Goal: Task Accomplishment & Management: Complete application form

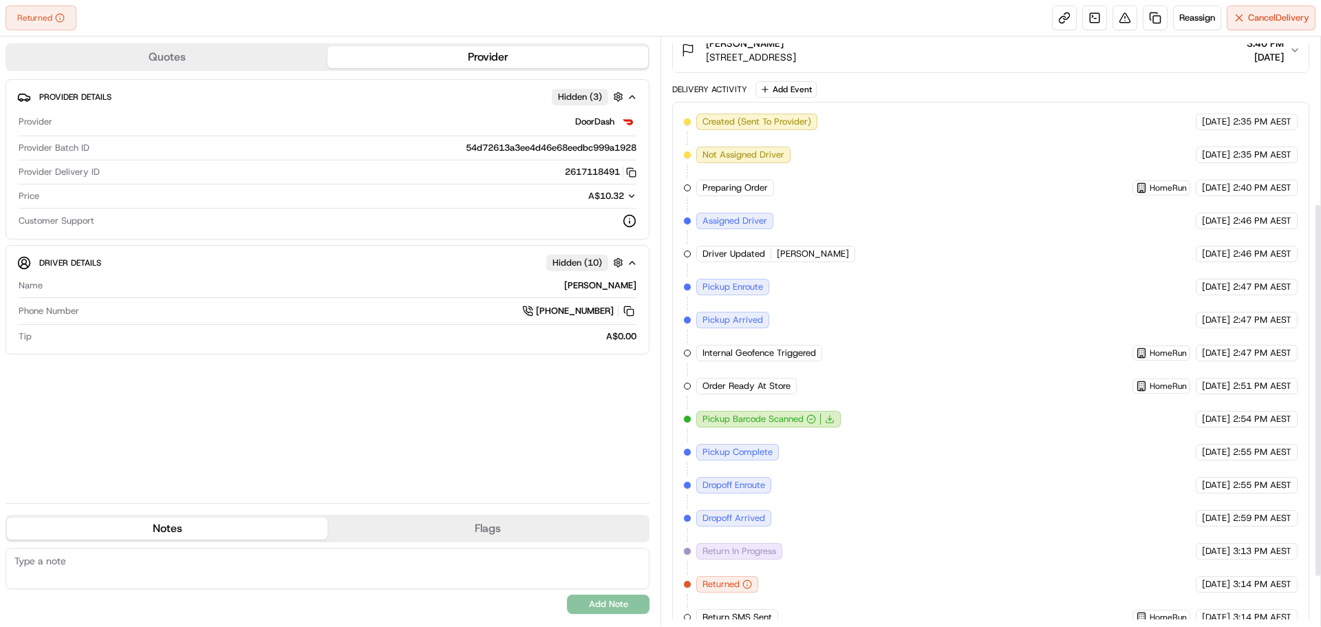
scroll to position [339, 0]
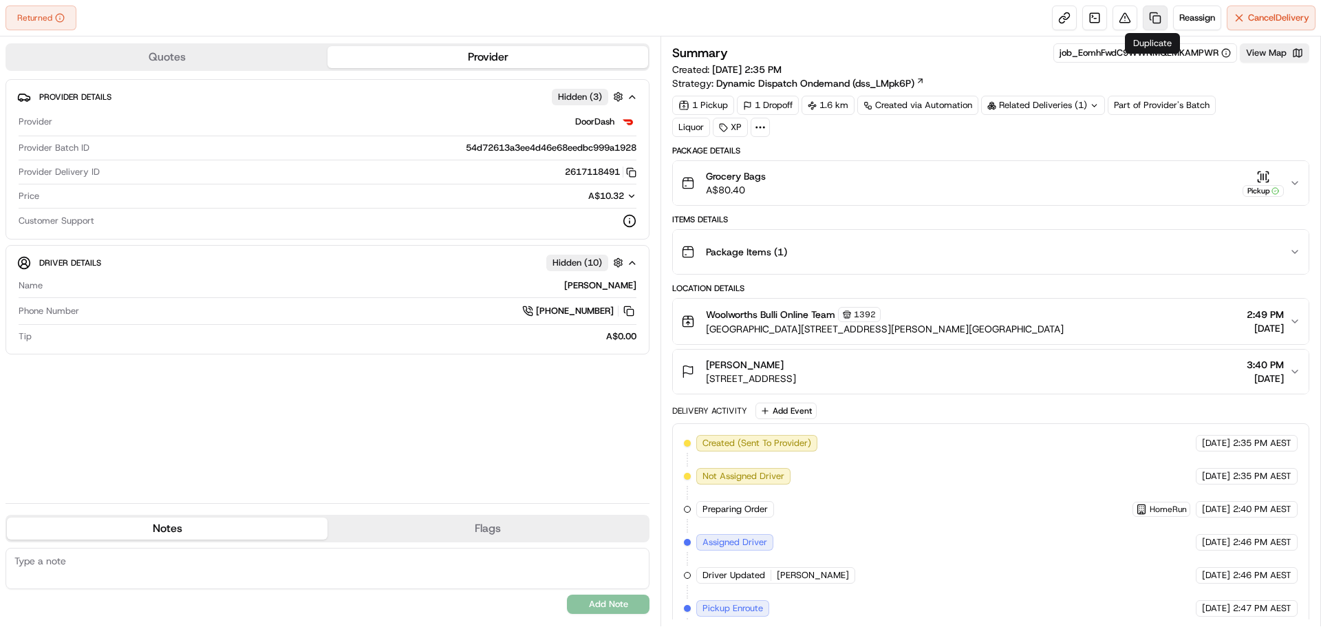
click at [1154, 16] on link at bounding box center [1155, 18] width 25 height 25
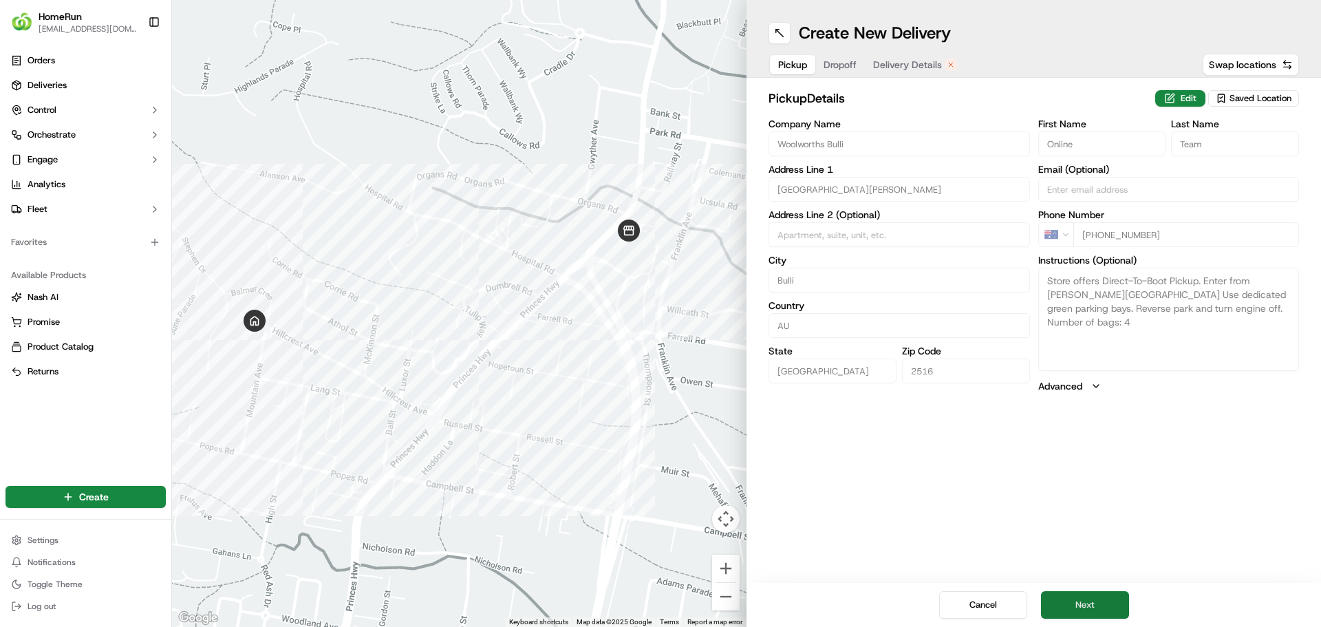
click at [1095, 601] on button "Next" at bounding box center [1085, 605] width 88 height 28
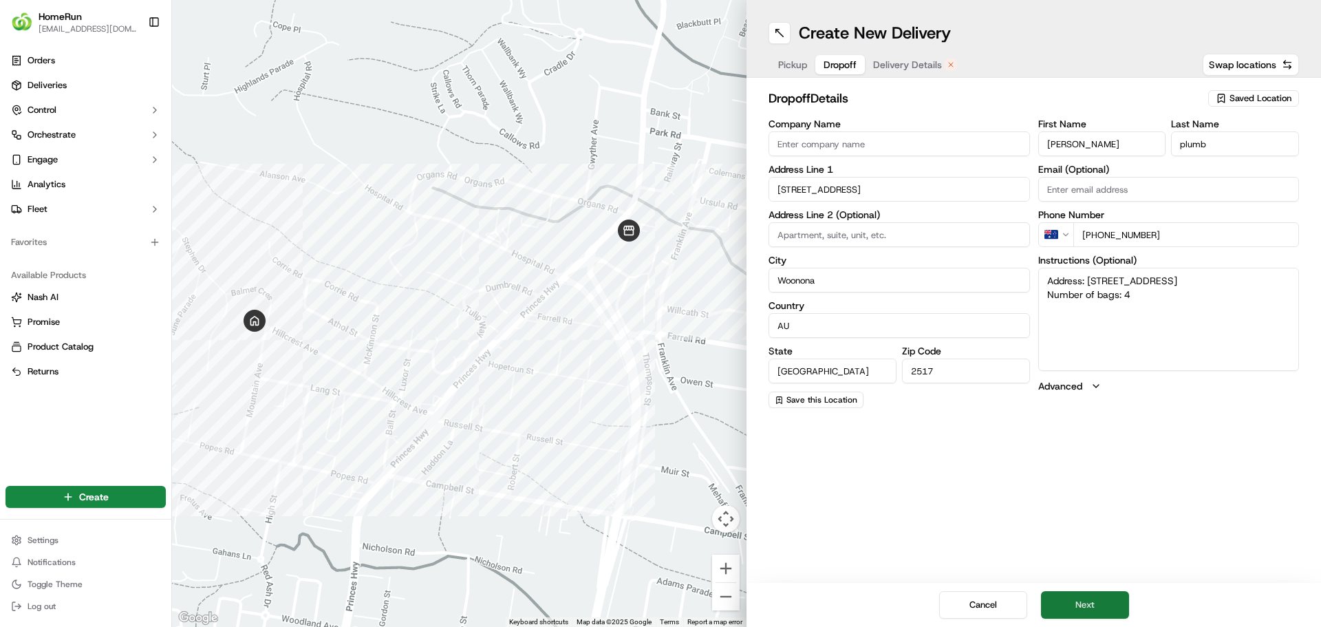
click at [1094, 609] on button "Next" at bounding box center [1085, 605] width 88 height 28
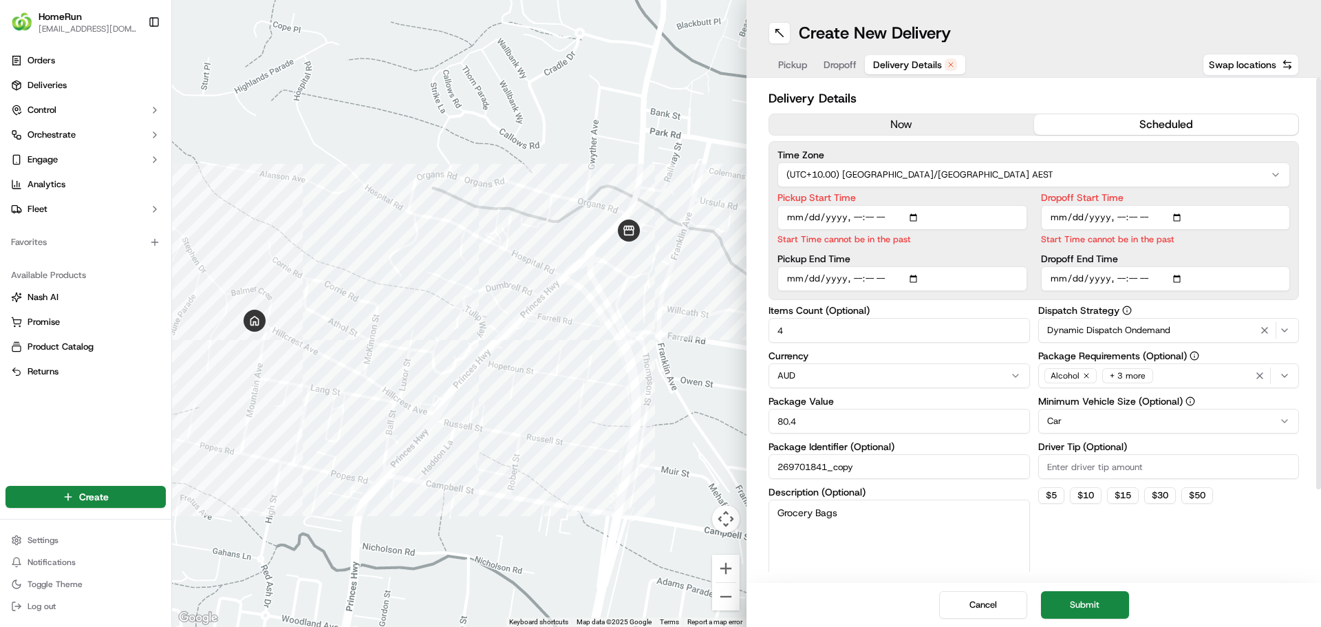
click at [928, 121] on button "now" at bounding box center [901, 124] width 265 height 21
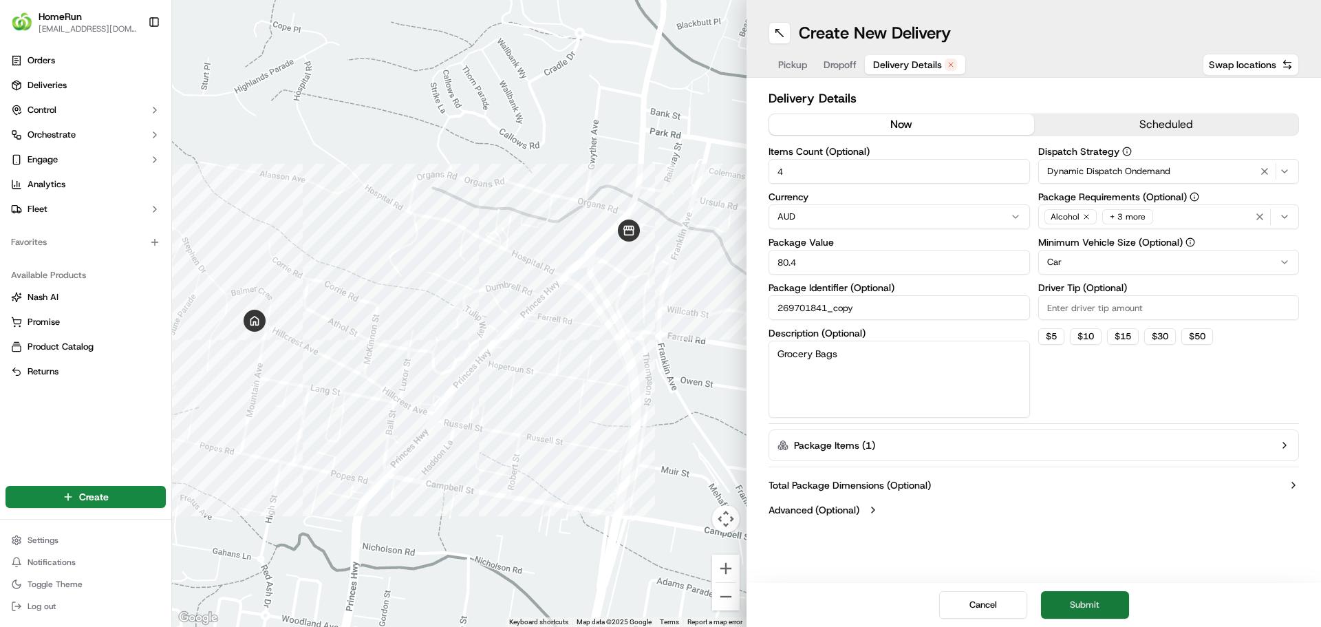
click at [1099, 600] on button "Submit" at bounding box center [1085, 605] width 88 height 28
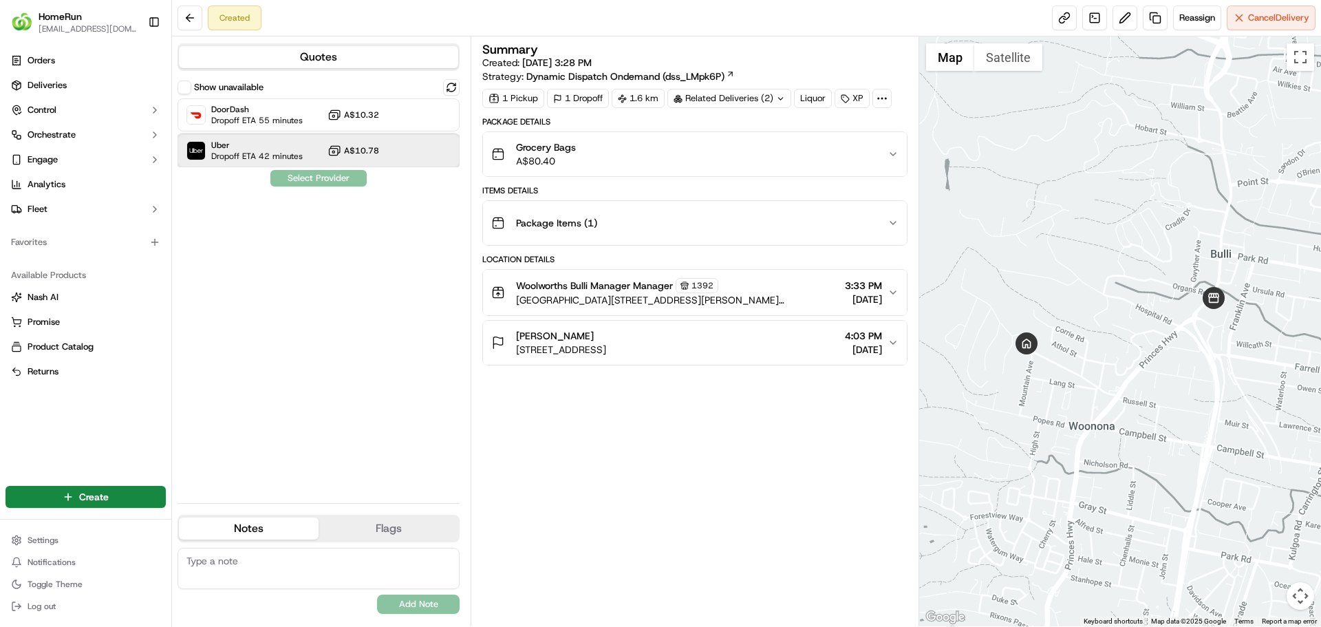
click at [248, 147] on span "Uber" at bounding box center [256, 145] width 91 height 11
click at [323, 175] on button "Assign Provider" at bounding box center [319, 178] width 98 height 17
